Goal: Task Accomplishment & Management: Manage account settings

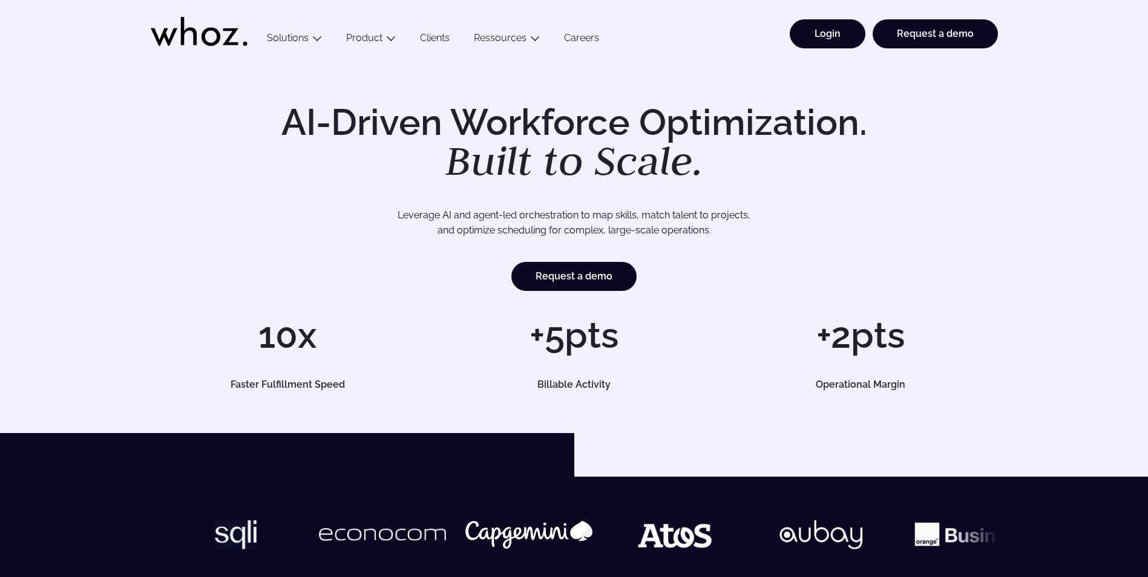
click at [834, 36] on link "Login" at bounding box center [828, 33] width 76 height 29
click at [834, 35] on link "Login" at bounding box center [828, 33] width 76 height 29
click at [815, 38] on link "Login" at bounding box center [828, 33] width 76 height 29
